Goal: Navigation & Orientation: Find specific page/section

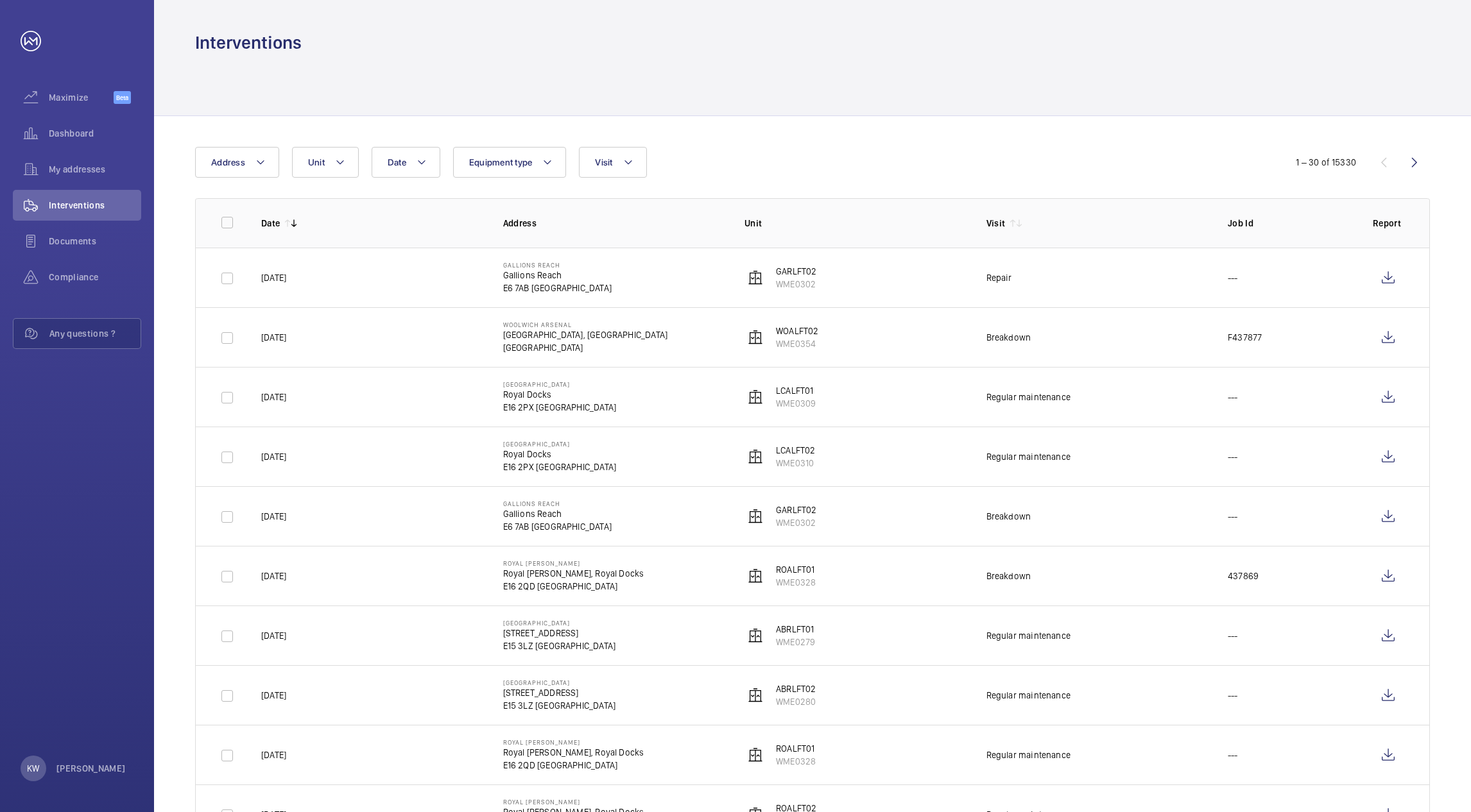
click at [646, 77] on div at bounding box center [812, 85] width 1235 height 61
click at [829, 42] on div "Interventions" at bounding box center [812, 42] width 1235 height 24
drag, startPoint x: 832, startPoint y: 132, endPoint x: 832, endPoint y: 148, distance: 16.0
click at [835, 234] on th "Unit" at bounding box center [845, 223] width 242 height 49
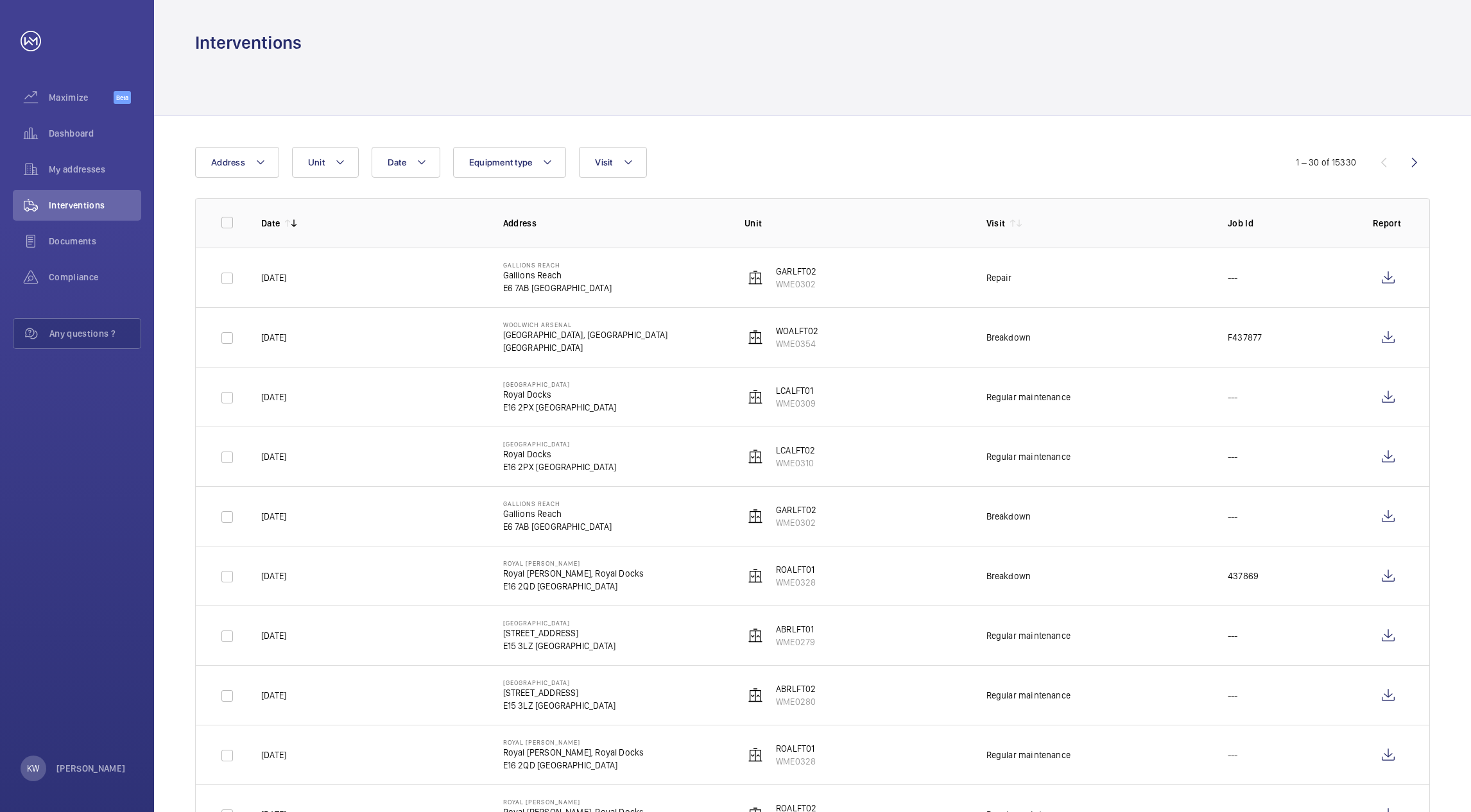
click at [837, 174] on div "Date Address Unit Equipment type Visit" at bounding box center [735, 162] width 1080 height 31
click at [838, 97] on div at bounding box center [812, 85] width 1235 height 61
drag, startPoint x: 845, startPoint y: 132, endPoint x: 847, endPoint y: 142, distance: 10.2
click at [853, 215] on th "Unit" at bounding box center [845, 223] width 242 height 49
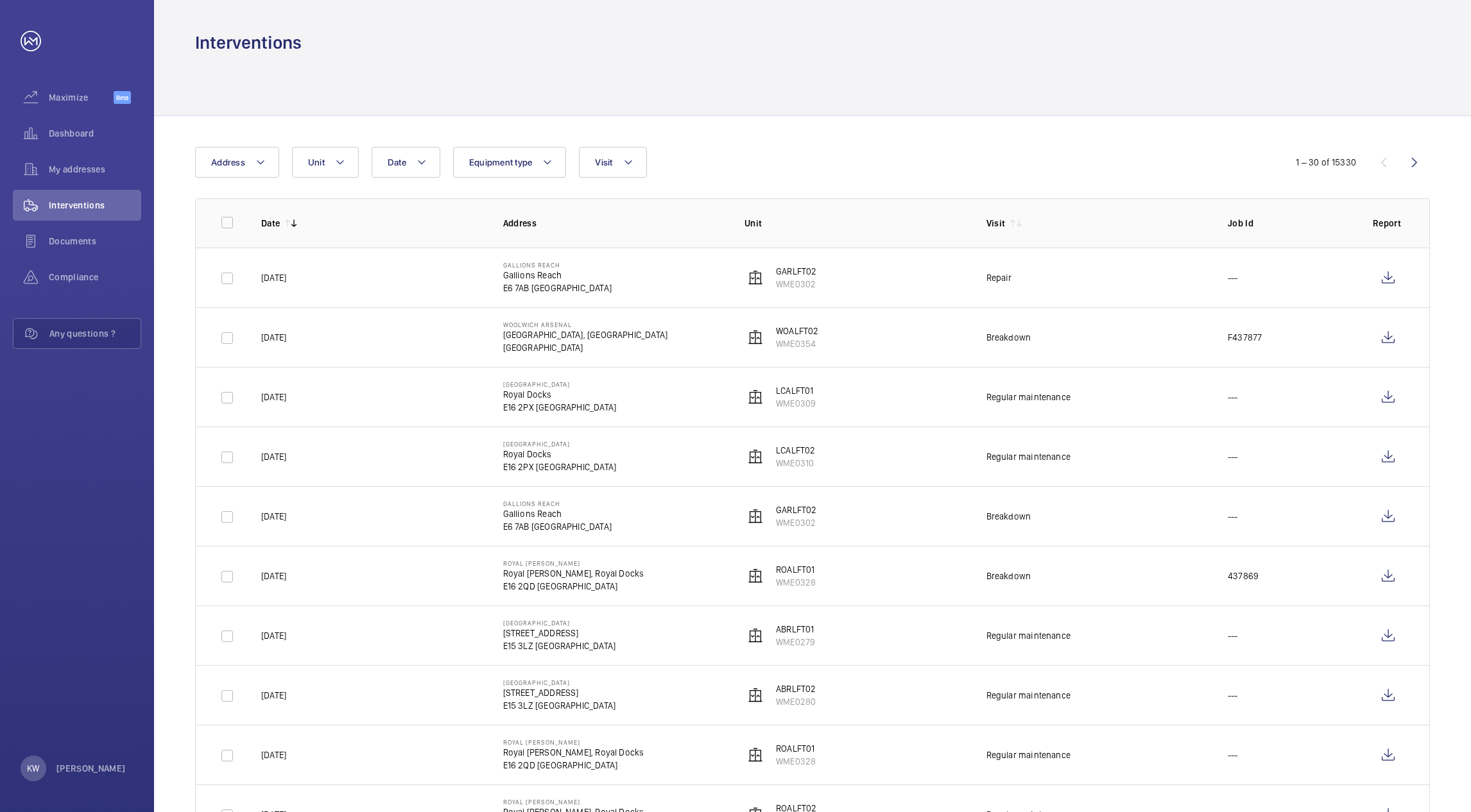
drag, startPoint x: 854, startPoint y: 174, endPoint x: 856, endPoint y: 165, distance: 9.2
click at [856, 170] on div "Date Address Unit Equipment type Visit" at bounding box center [735, 162] width 1080 height 31
click at [856, 64] on div at bounding box center [812, 85] width 1235 height 61
click at [854, 72] on div at bounding box center [812, 85] width 1235 height 61
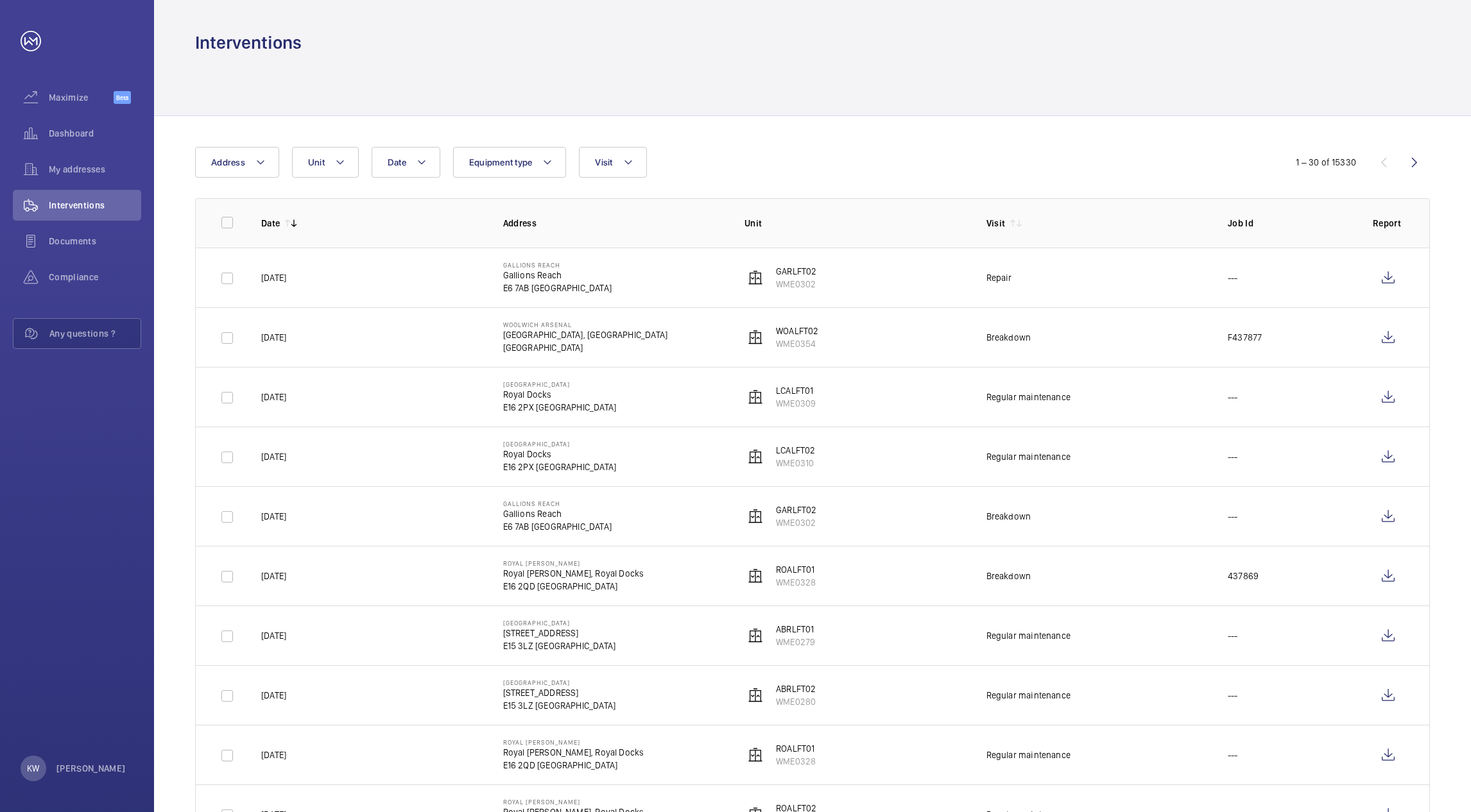
click at [863, 222] on p "Unit" at bounding box center [855, 223] width 221 height 12
click at [862, 167] on div "Date Address Unit Equipment type Visit" at bounding box center [735, 162] width 1080 height 31
click at [861, 96] on div at bounding box center [812, 85] width 1235 height 61
click at [861, 95] on div at bounding box center [812, 85] width 1235 height 61
drag, startPoint x: 861, startPoint y: 142, endPoint x: 861, endPoint y: 150, distance: 8.0
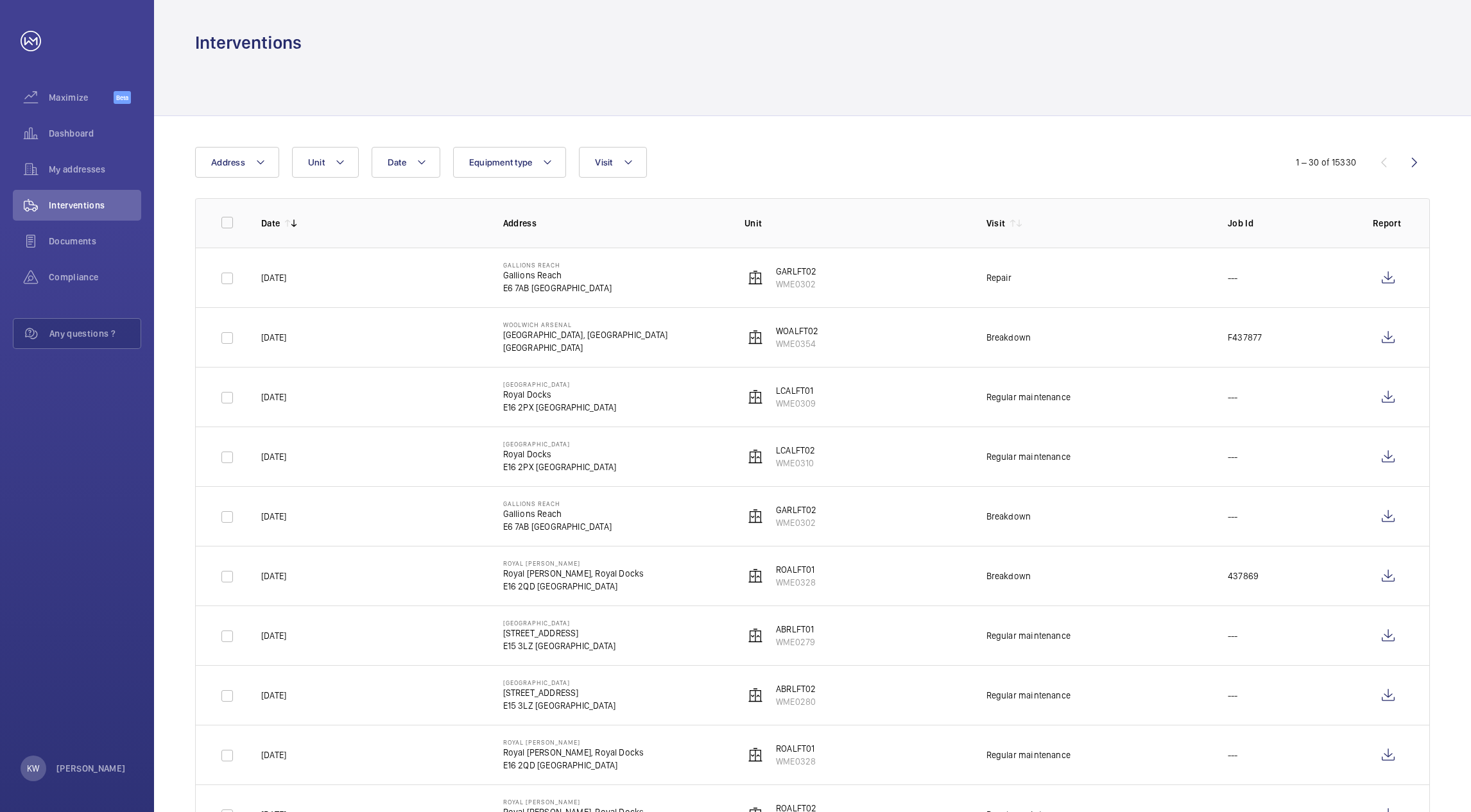
click at [861, 241] on th "Unit" at bounding box center [845, 223] width 242 height 49
click at [860, 172] on div "Date Address Unit Equipment type Visit" at bounding box center [735, 162] width 1080 height 31
click at [857, 83] on div at bounding box center [812, 85] width 1235 height 61
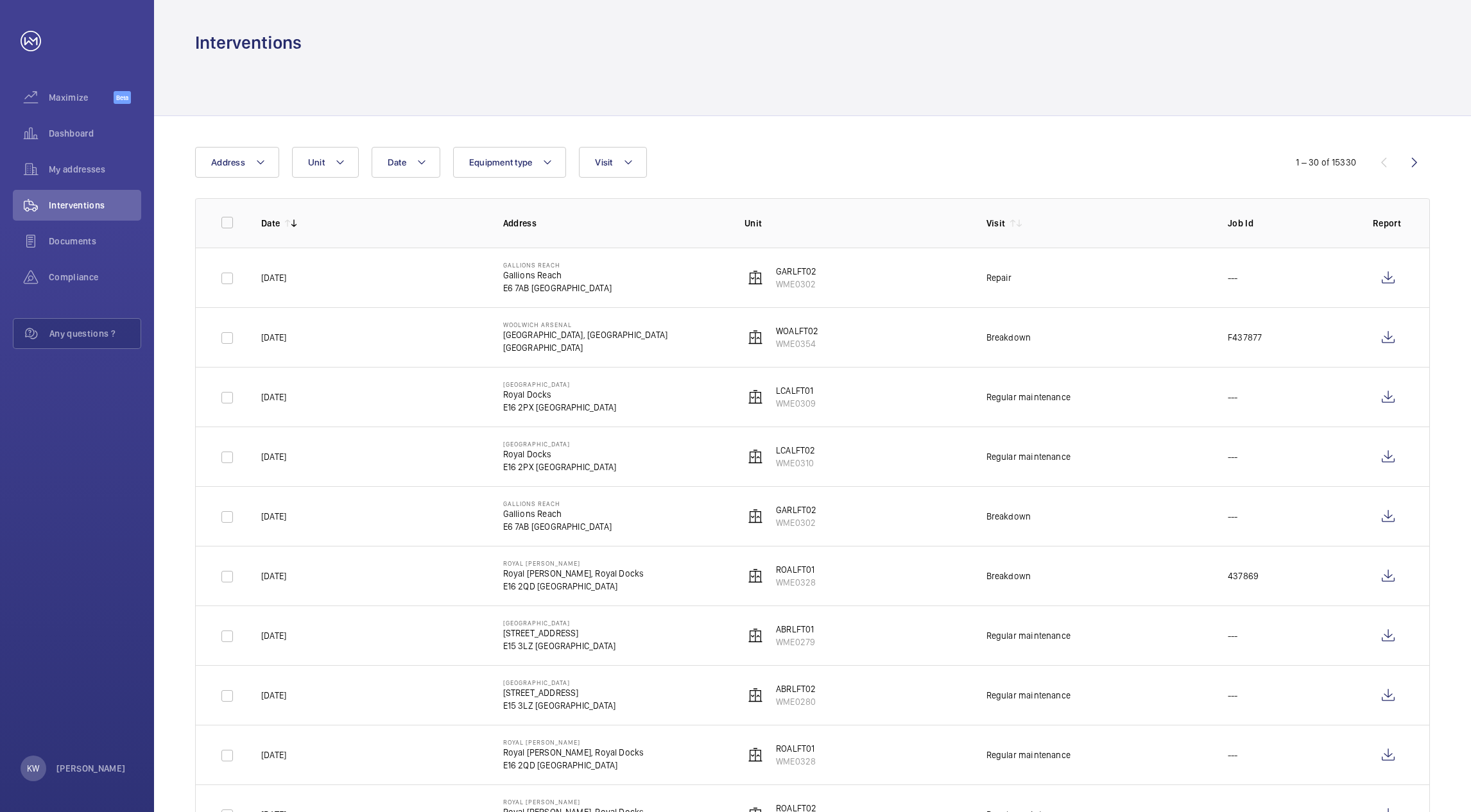
drag, startPoint x: 857, startPoint y: 83, endPoint x: 866, endPoint y: 148, distance: 65.6
click at [81, 166] on span "My addresses" at bounding box center [95, 169] width 92 height 12
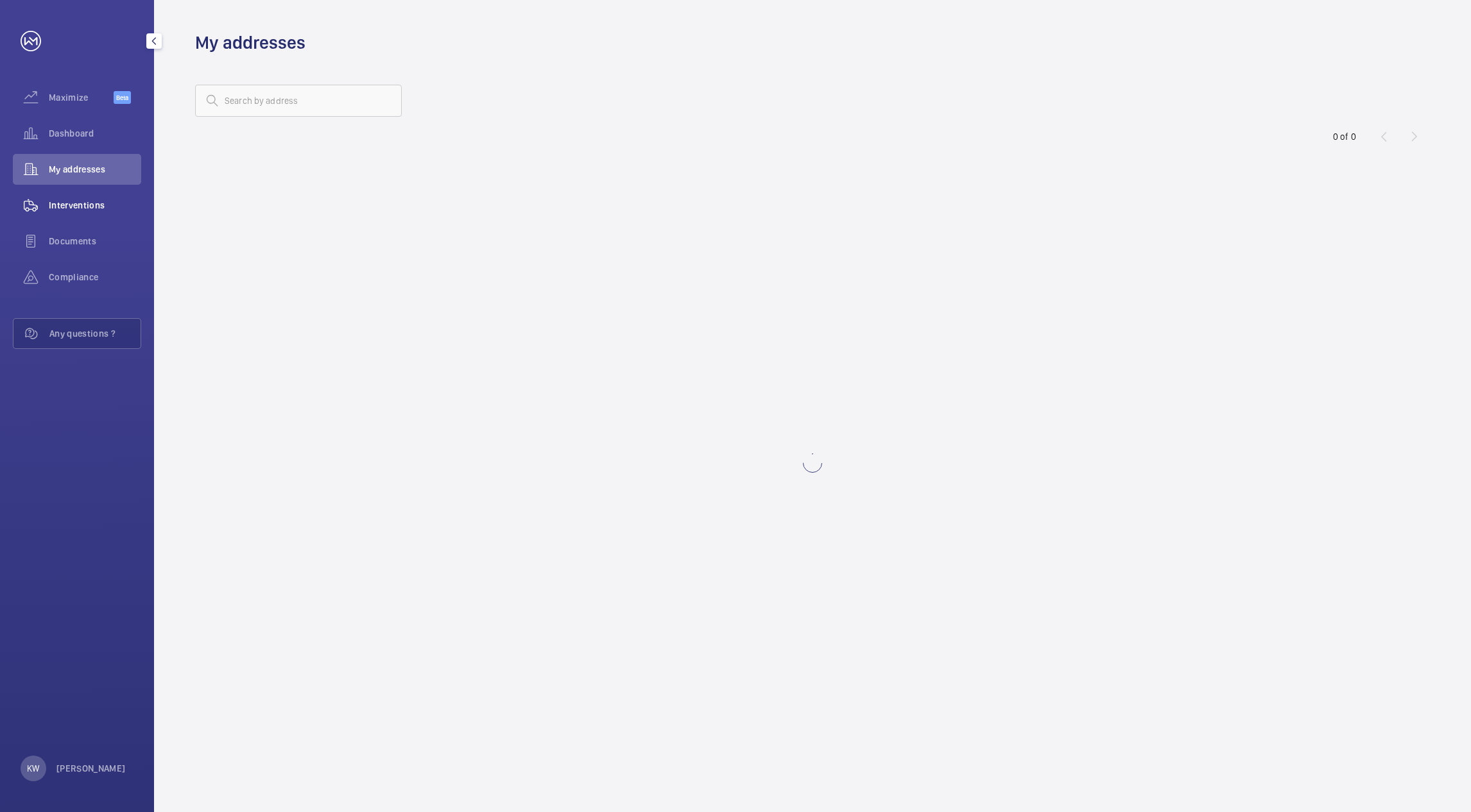
click at [80, 199] on span "Interventions" at bounding box center [95, 204] width 92 height 12
